Goal: Task Accomplishment & Management: Manage account settings

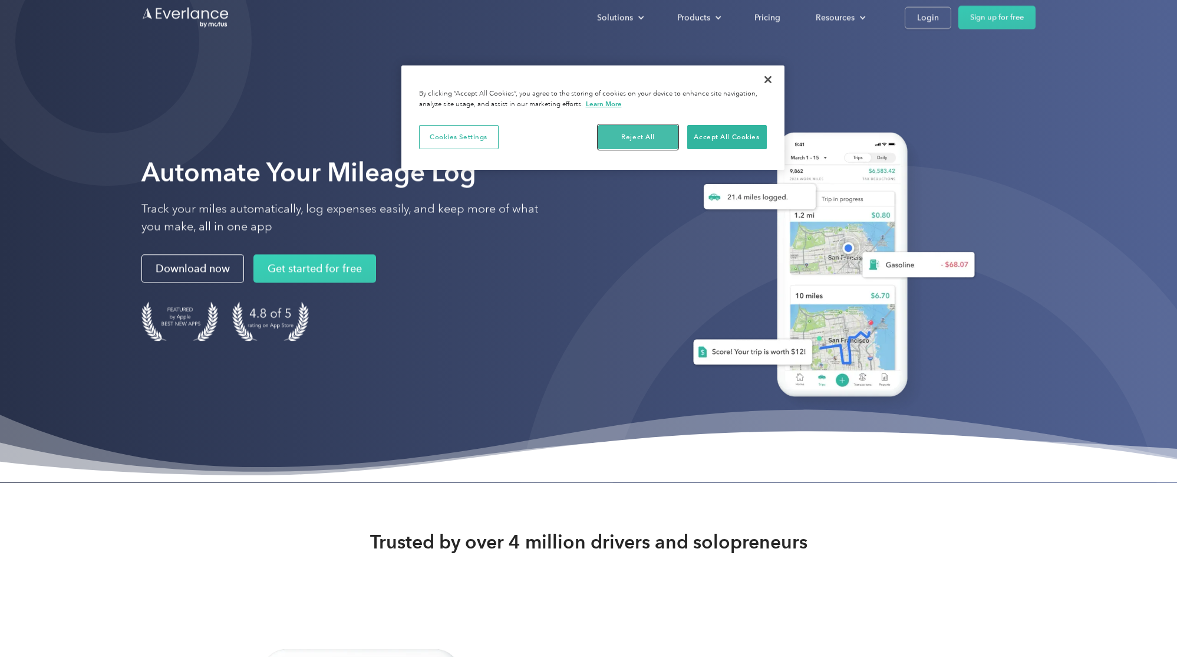
click at [644, 133] on button "Reject All" at bounding box center [638, 137] width 80 height 25
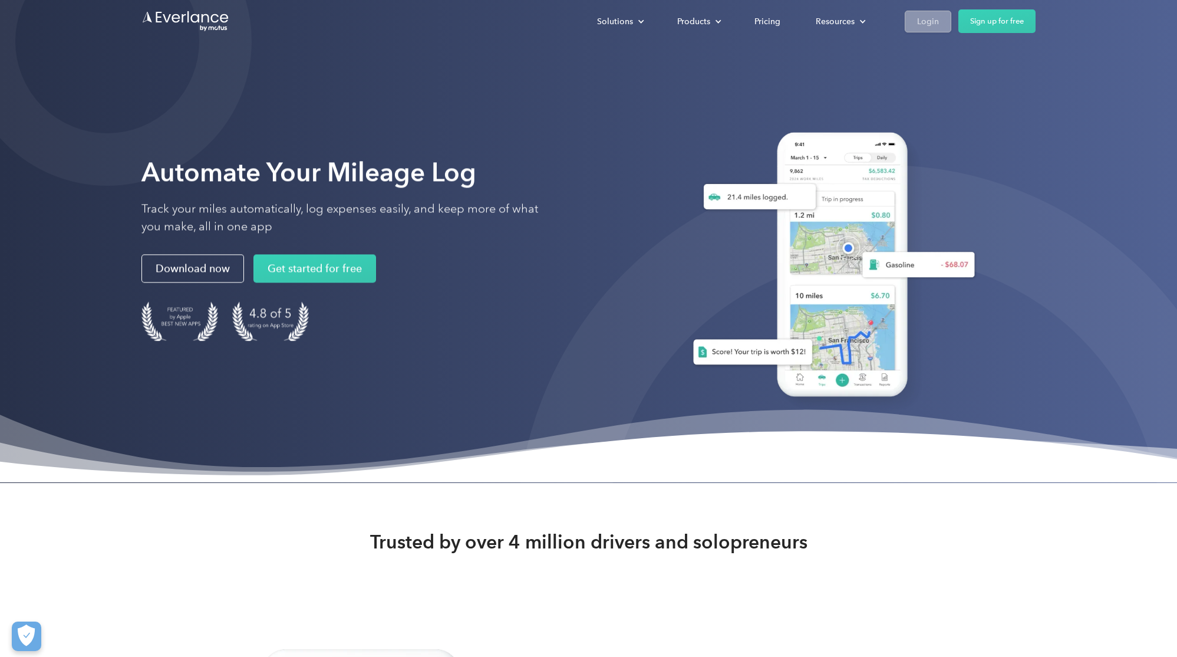
click at [921, 22] on div "Login" at bounding box center [928, 21] width 22 height 15
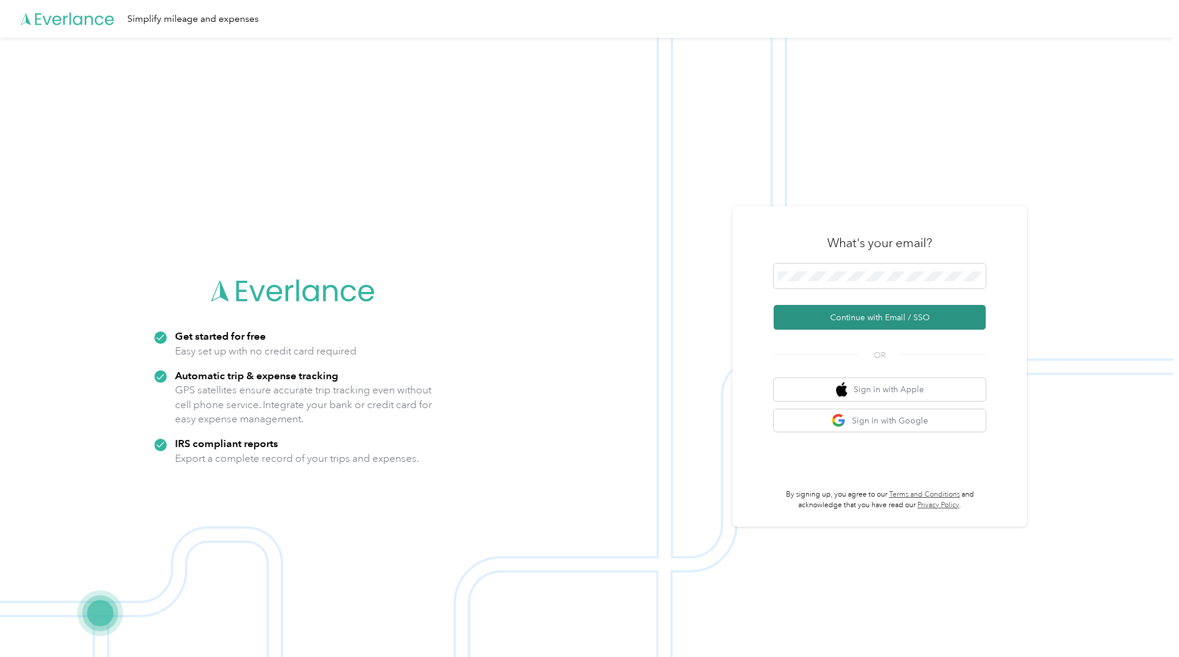
click at [841, 314] on button "Continue with Email / SSO" at bounding box center [880, 317] width 212 height 25
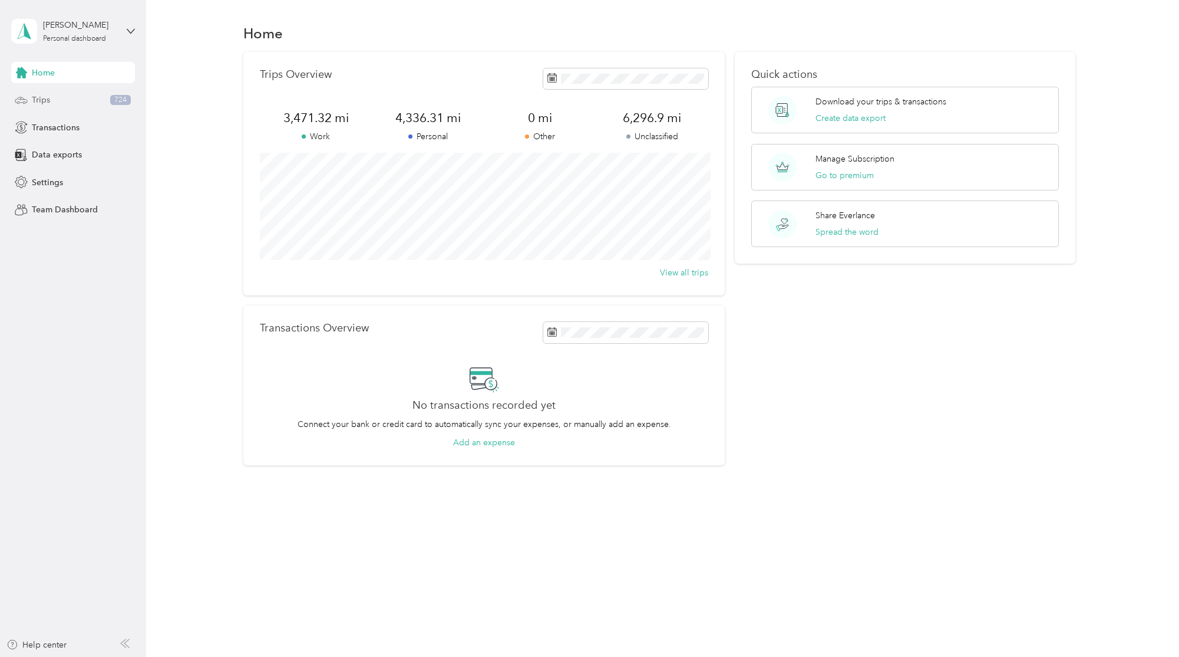
click at [48, 97] on span "Trips" at bounding box center [41, 100] width 18 height 12
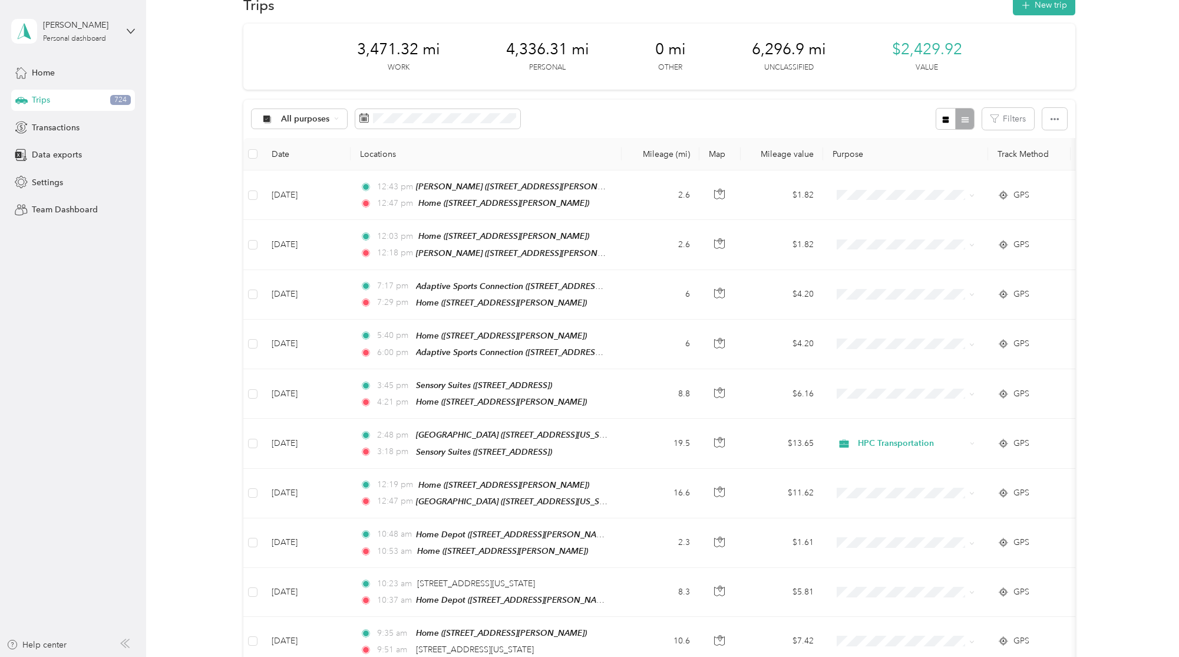
scroll to position [71, 0]
